Goal: Information Seeking & Learning: Learn about a topic

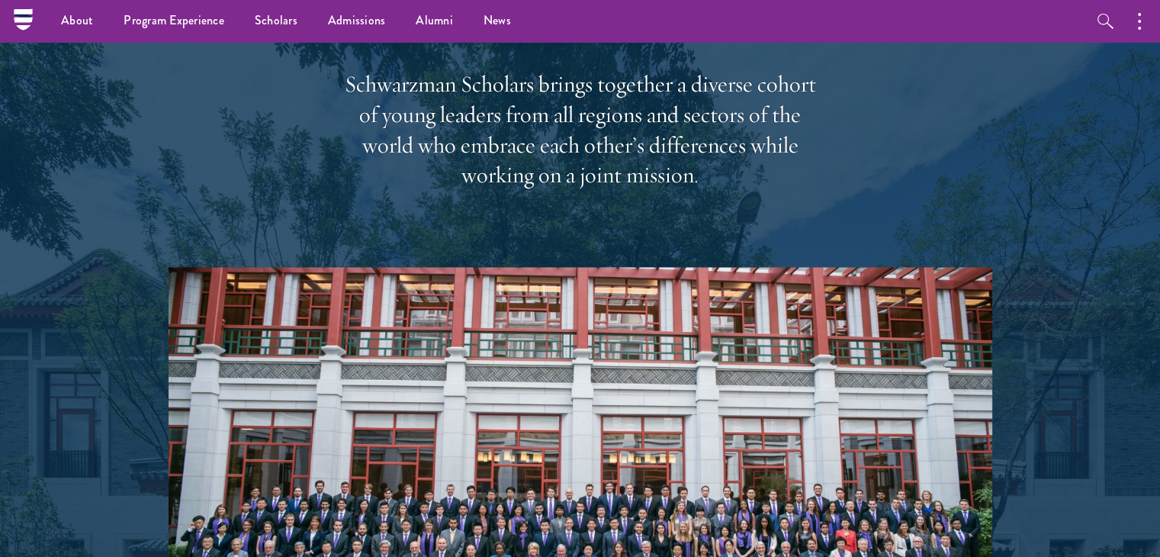
scroll to position [2370, 0]
